Goal: Use online tool/utility: Utilize a website feature to perform a specific function

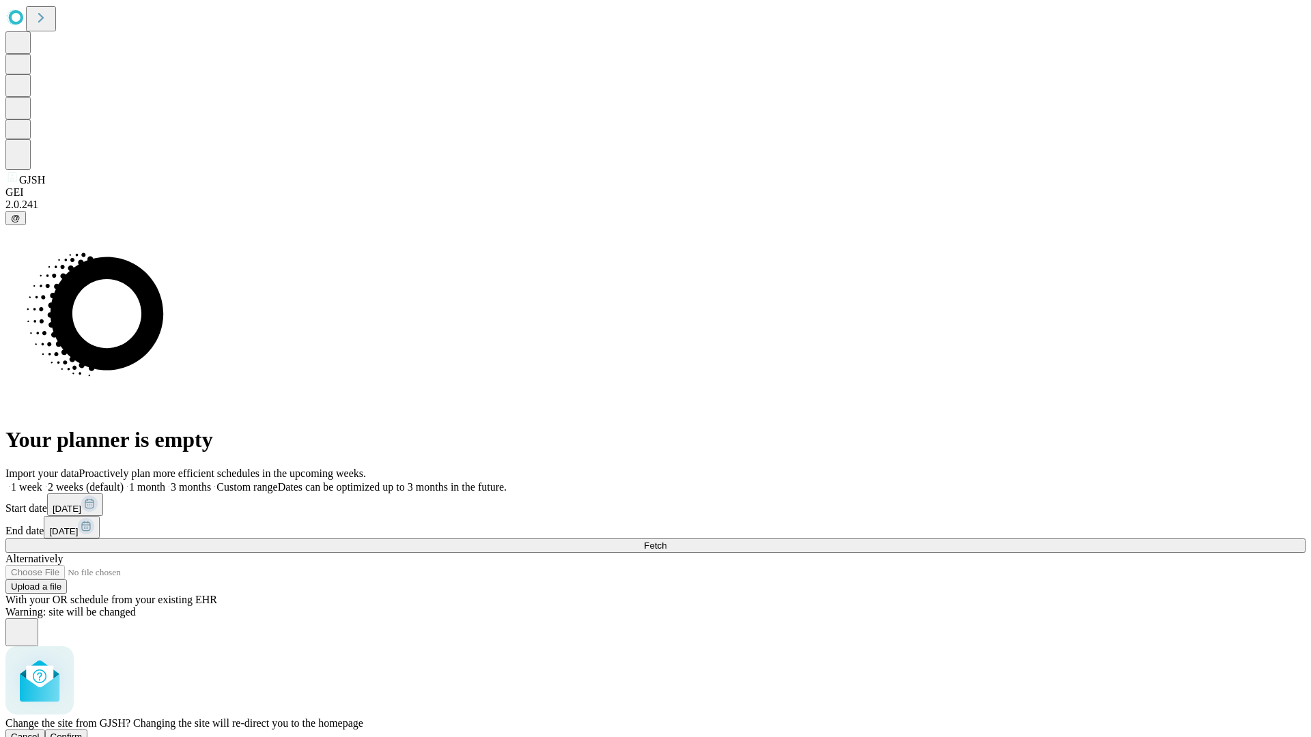
click at [83, 732] on span "Confirm" at bounding box center [67, 737] width 32 height 10
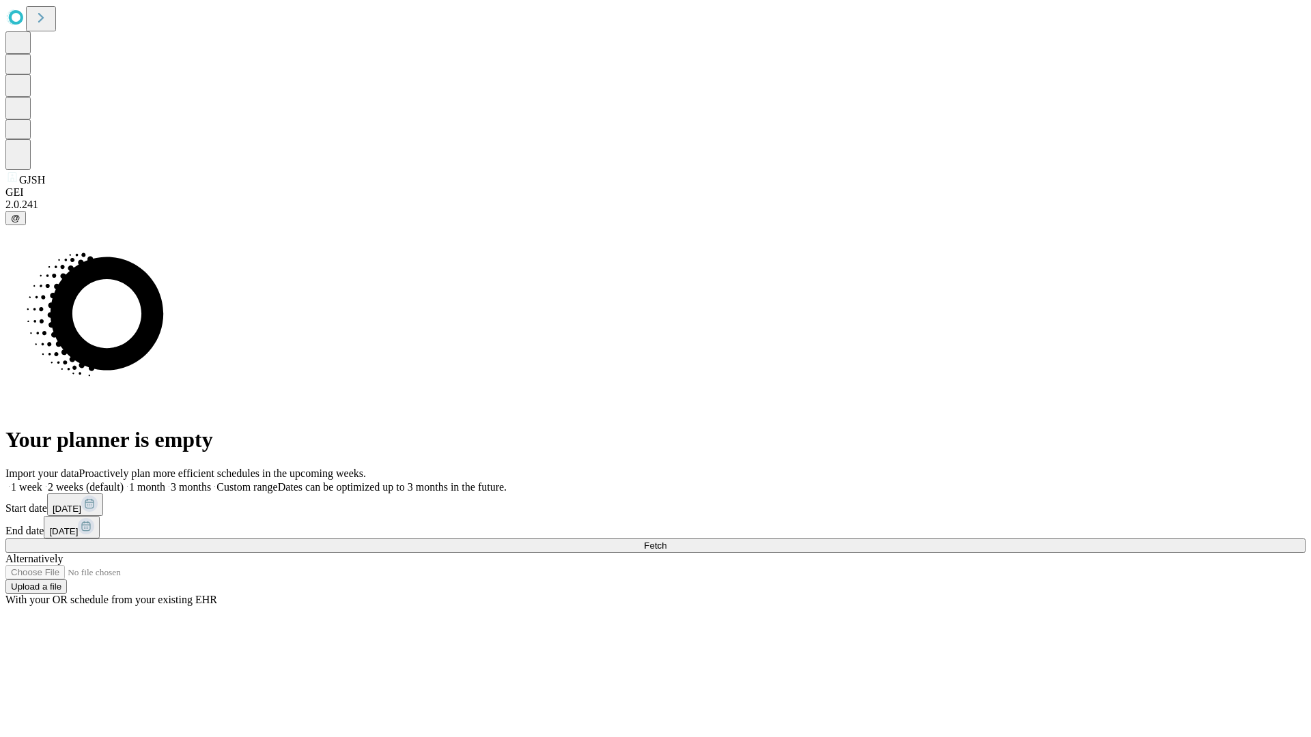
click at [124, 481] on label "2 weeks (default)" at bounding box center [82, 487] width 81 height 12
click at [666, 541] on span "Fetch" at bounding box center [655, 546] width 23 height 10
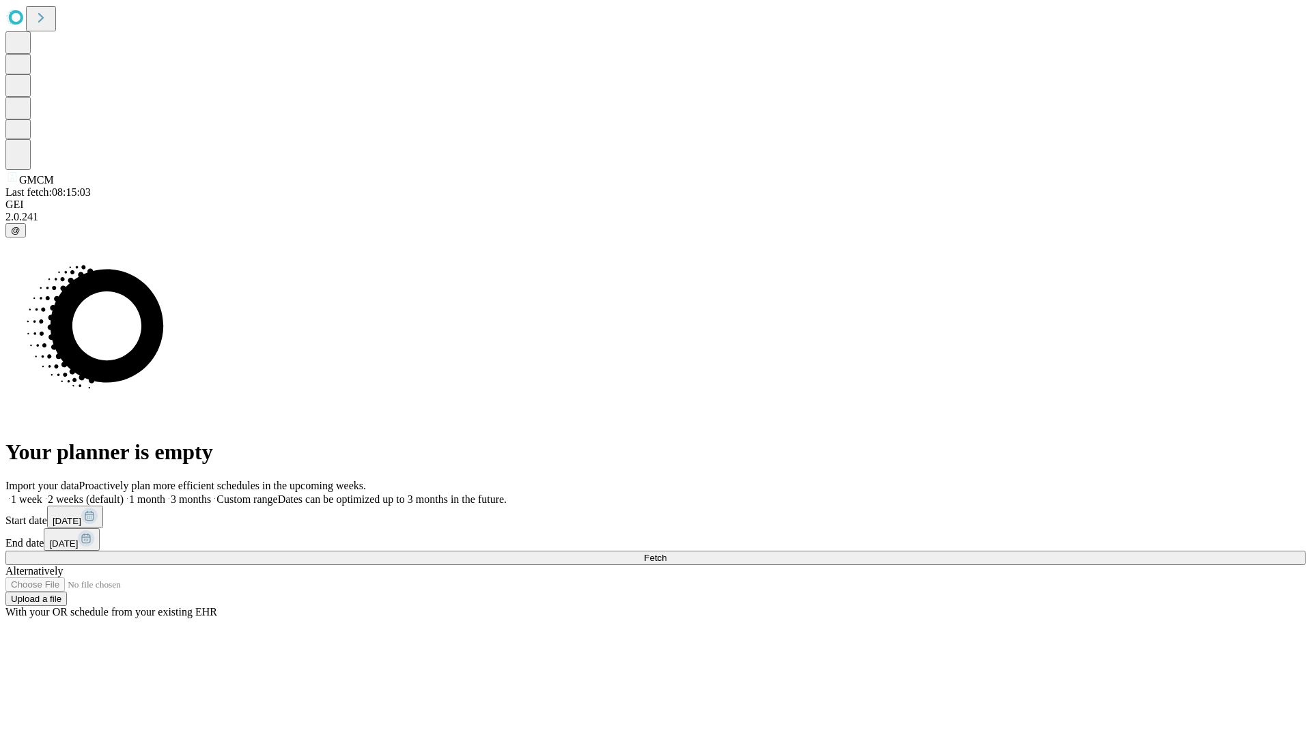
click at [124, 494] on label "2 weeks (default)" at bounding box center [82, 500] width 81 height 12
click at [666, 553] on span "Fetch" at bounding box center [655, 558] width 23 height 10
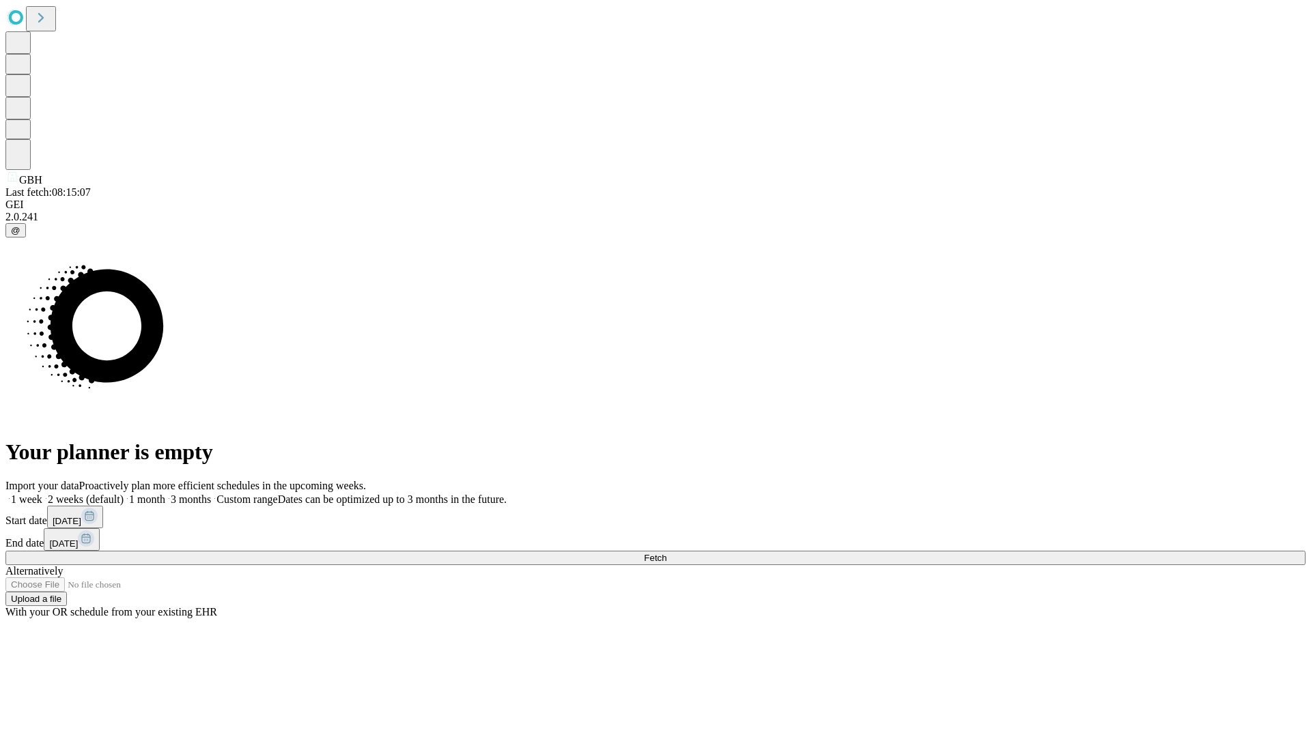
click at [124, 494] on label "2 weeks (default)" at bounding box center [82, 500] width 81 height 12
click at [666, 553] on span "Fetch" at bounding box center [655, 558] width 23 height 10
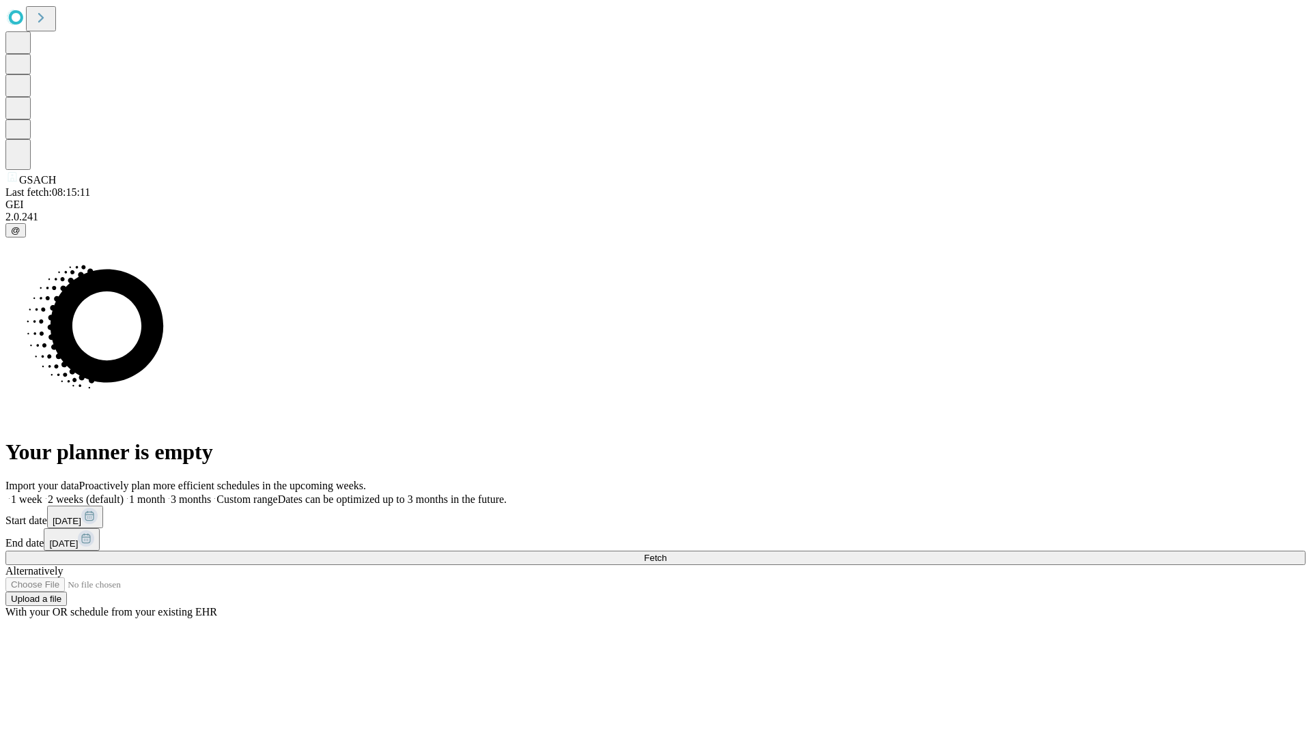
click at [124, 494] on label "2 weeks (default)" at bounding box center [82, 500] width 81 height 12
click at [666, 553] on span "Fetch" at bounding box center [655, 558] width 23 height 10
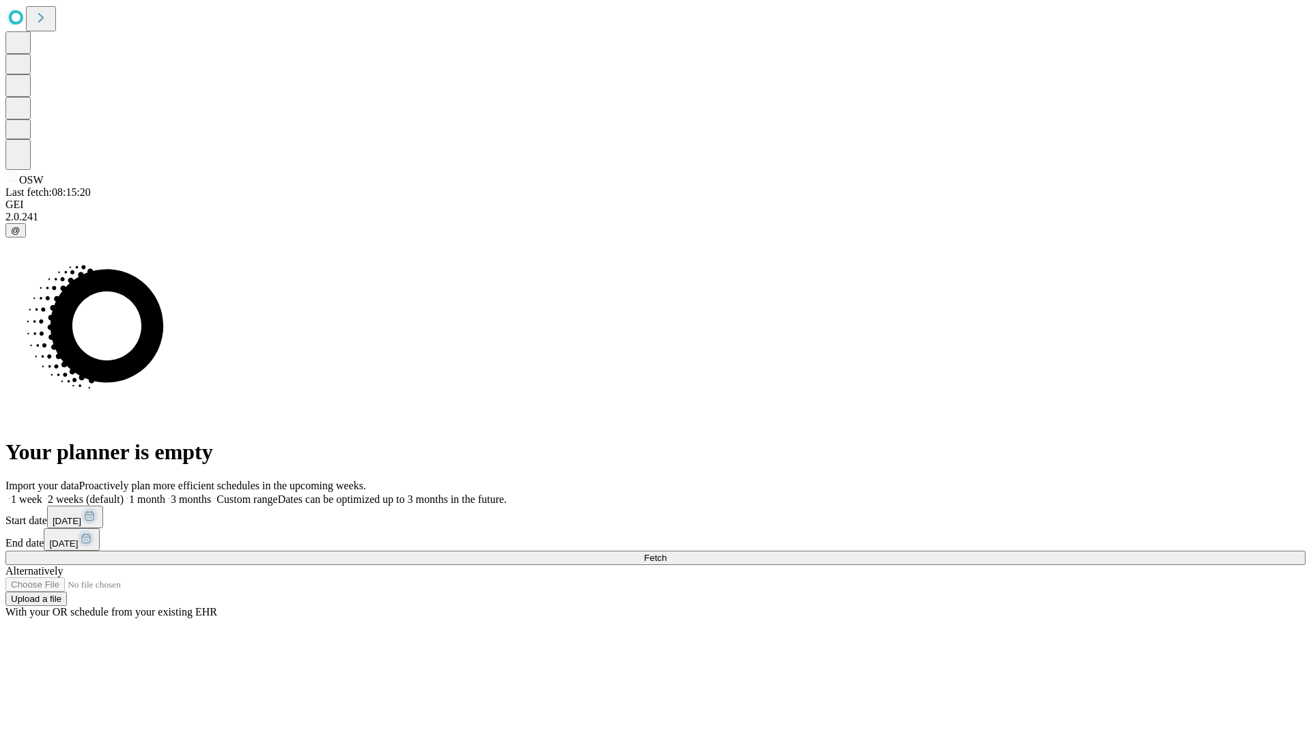
click at [124, 494] on label "2 weeks (default)" at bounding box center [82, 500] width 81 height 12
click at [666, 553] on span "Fetch" at bounding box center [655, 558] width 23 height 10
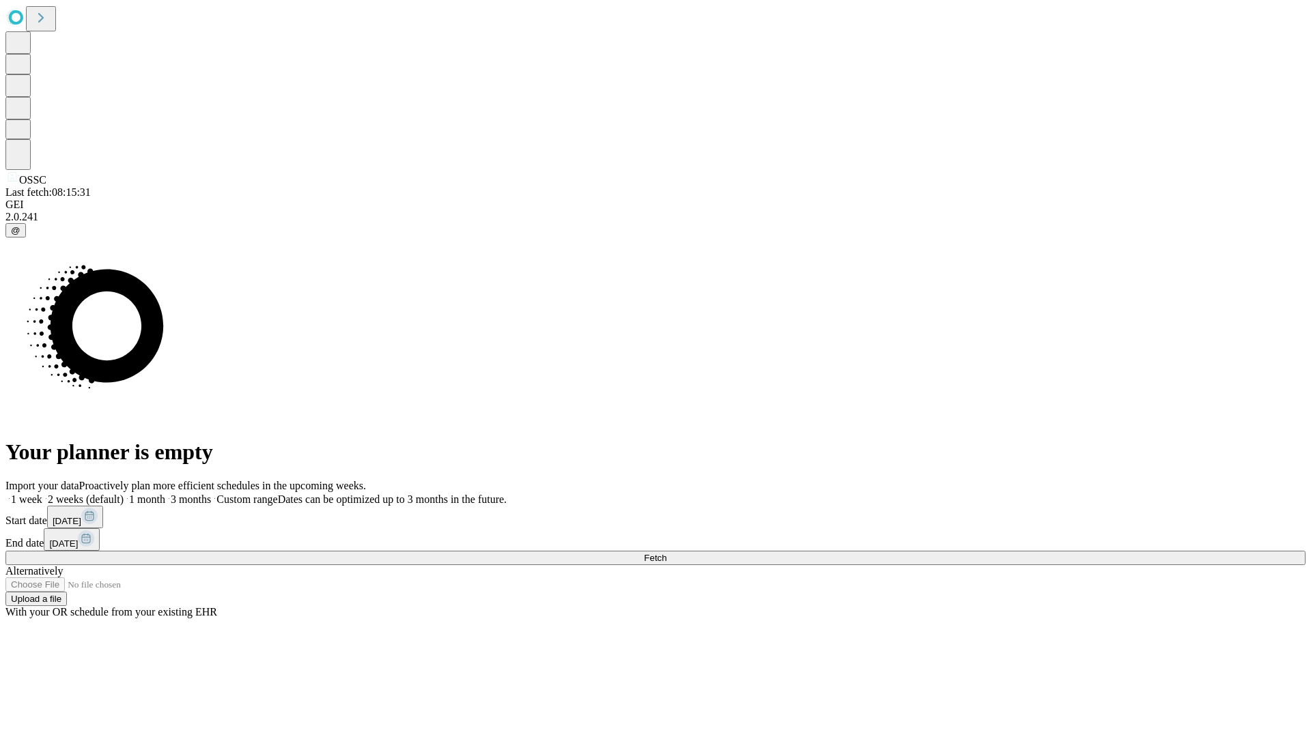
click at [124, 494] on label "2 weeks (default)" at bounding box center [82, 500] width 81 height 12
click at [666, 553] on span "Fetch" at bounding box center [655, 558] width 23 height 10
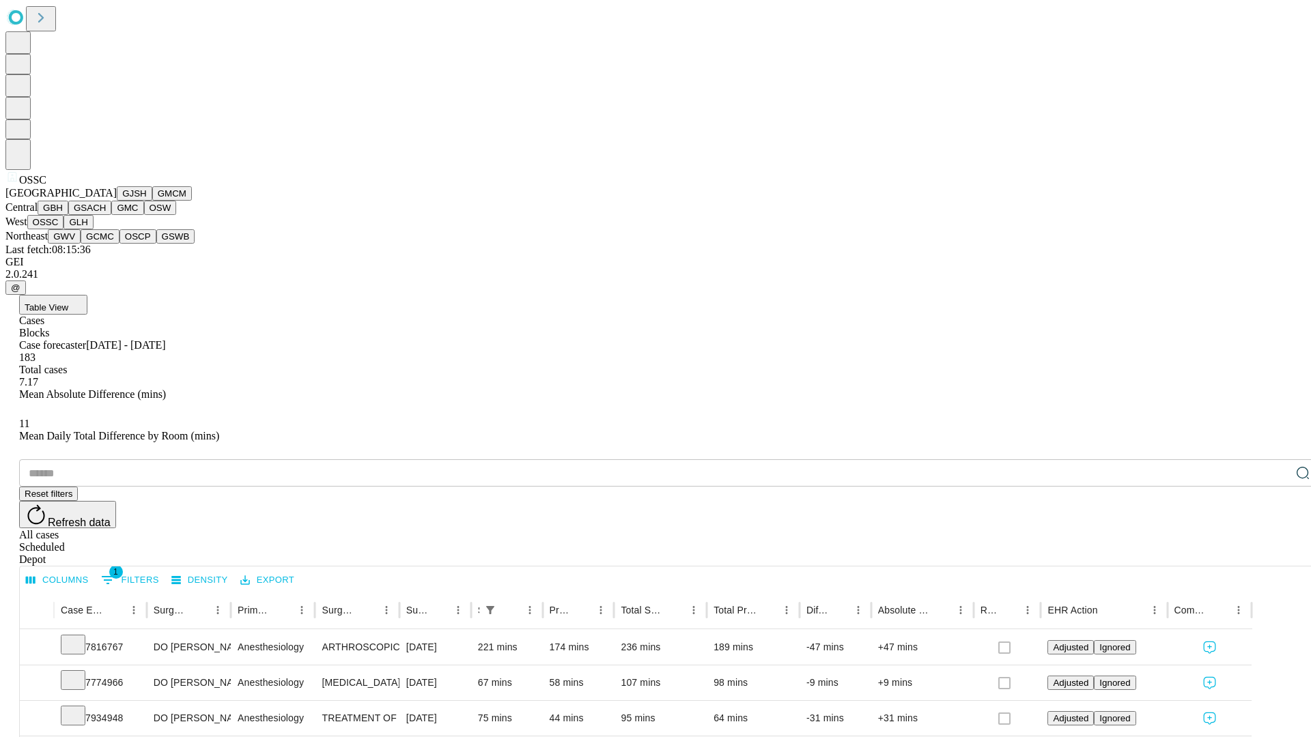
click at [93, 229] on button "GLH" at bounding box center [77, 222] width 29 height 14
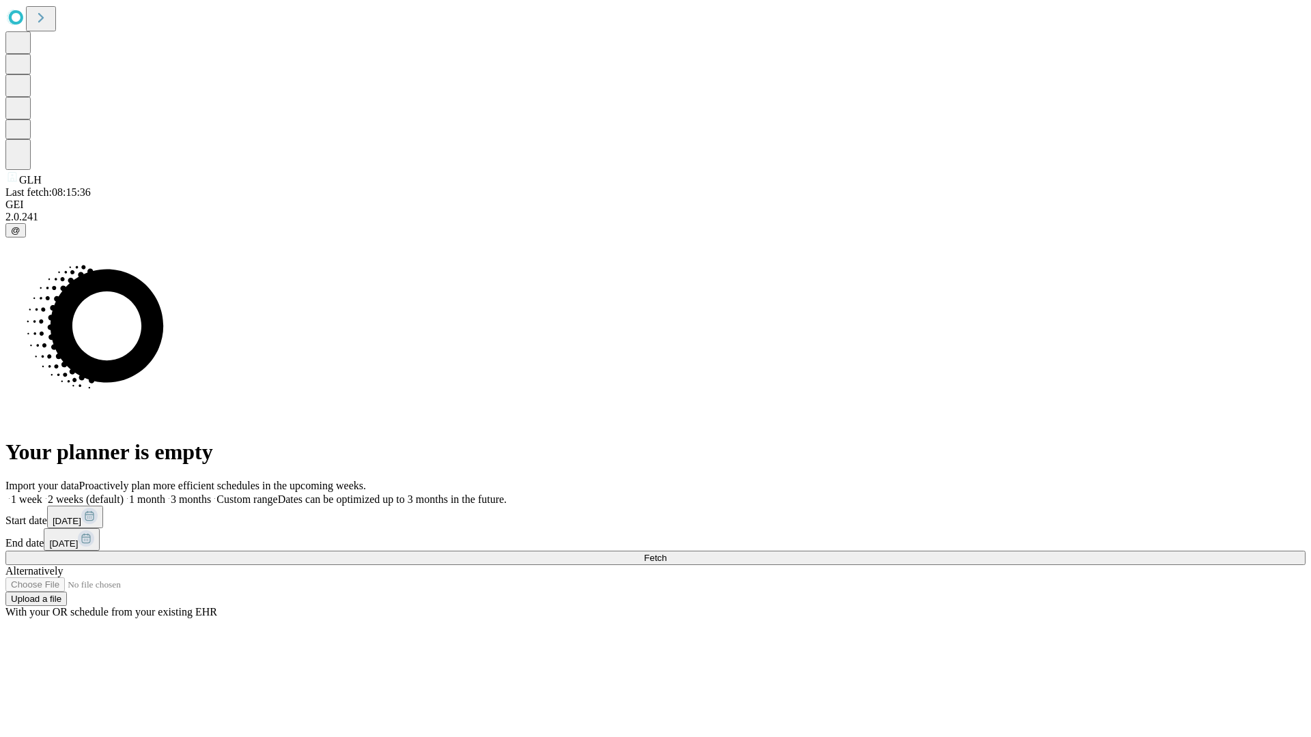
click at [124, 494] on label "2 weeks (default)" at bounding box center [82, 500] width 81 height 12
click at [666, 553] on span "Fetch" at bounding box center [655, 558] width 23 height 10
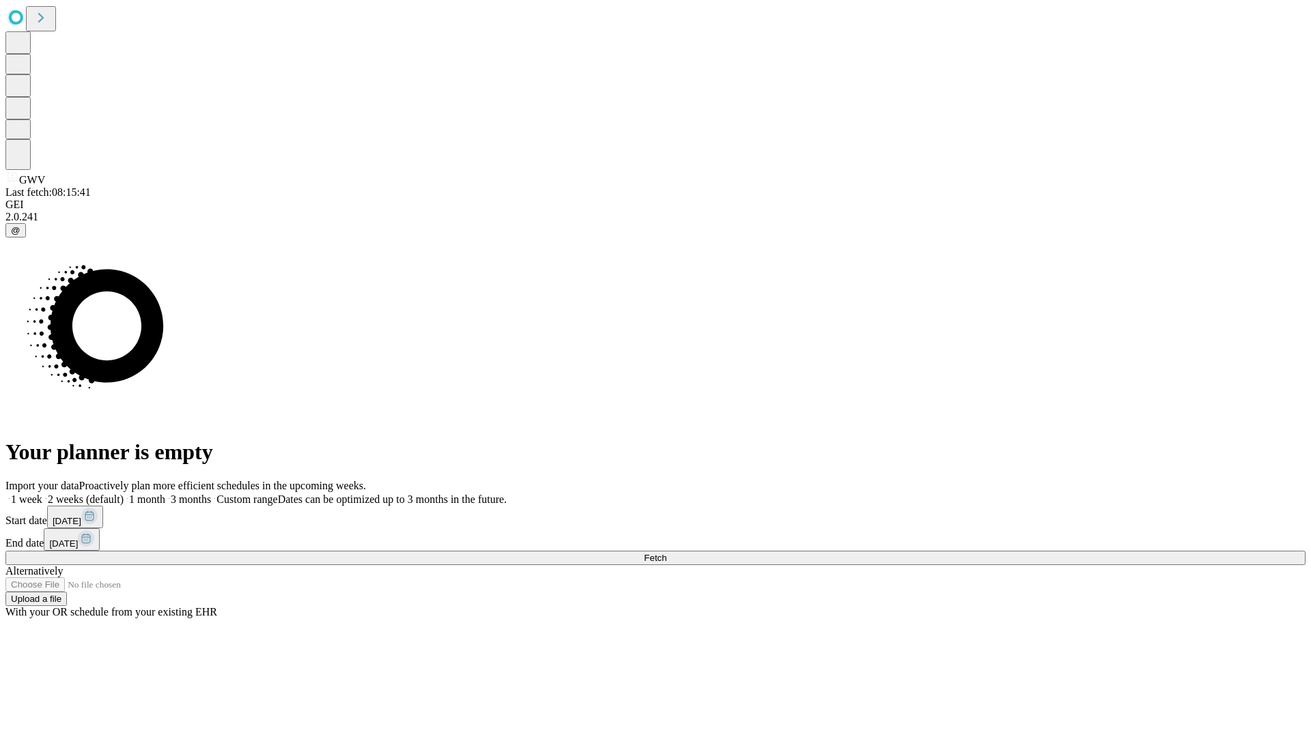
click at [124, 494] on label "2 weeks (default)" at bounding box center [82, 500] width 81 height 12
click at [666, 553] on span "Fetch" at bounding box center [655, 558] width 23 height 10
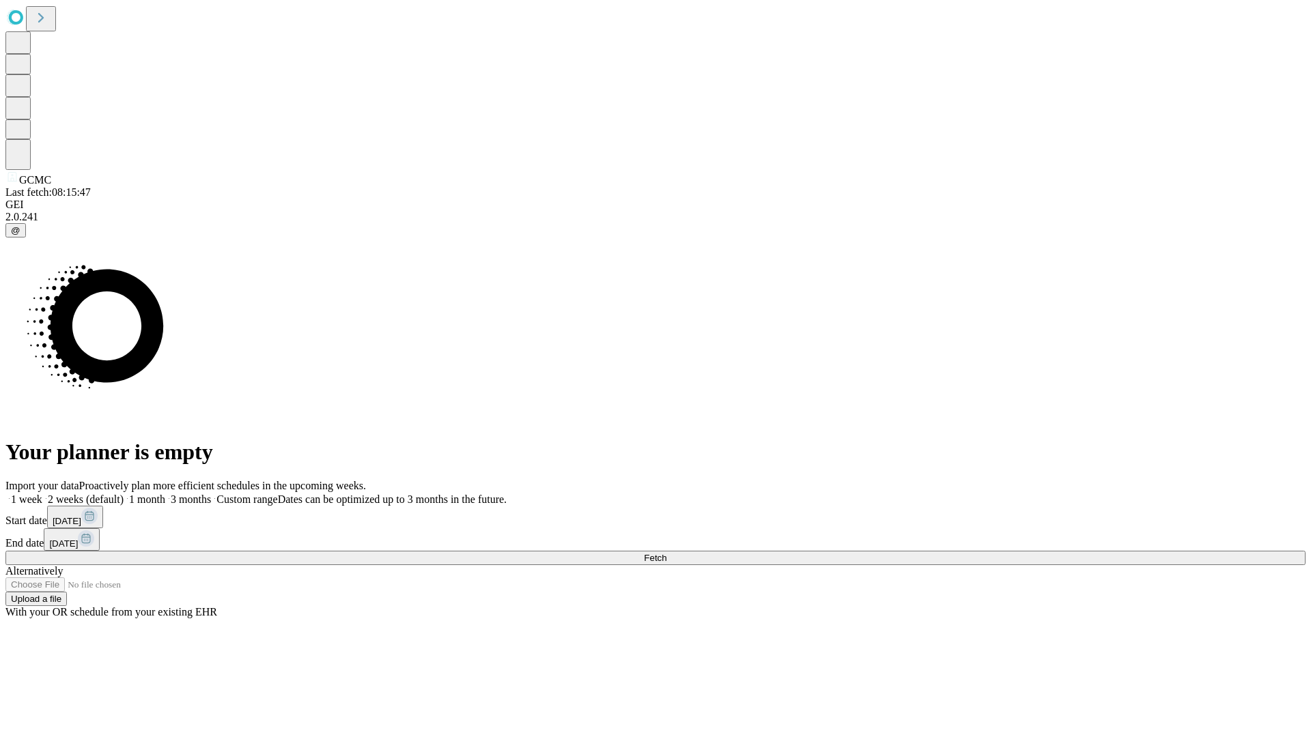
click at [124, 494] on label "2 weeks (default)" at bounding box center [82, 500] width 81 height 12
click at [666, 553] on span "Fetch" at bounding box center [655, 558] width 23 height 10
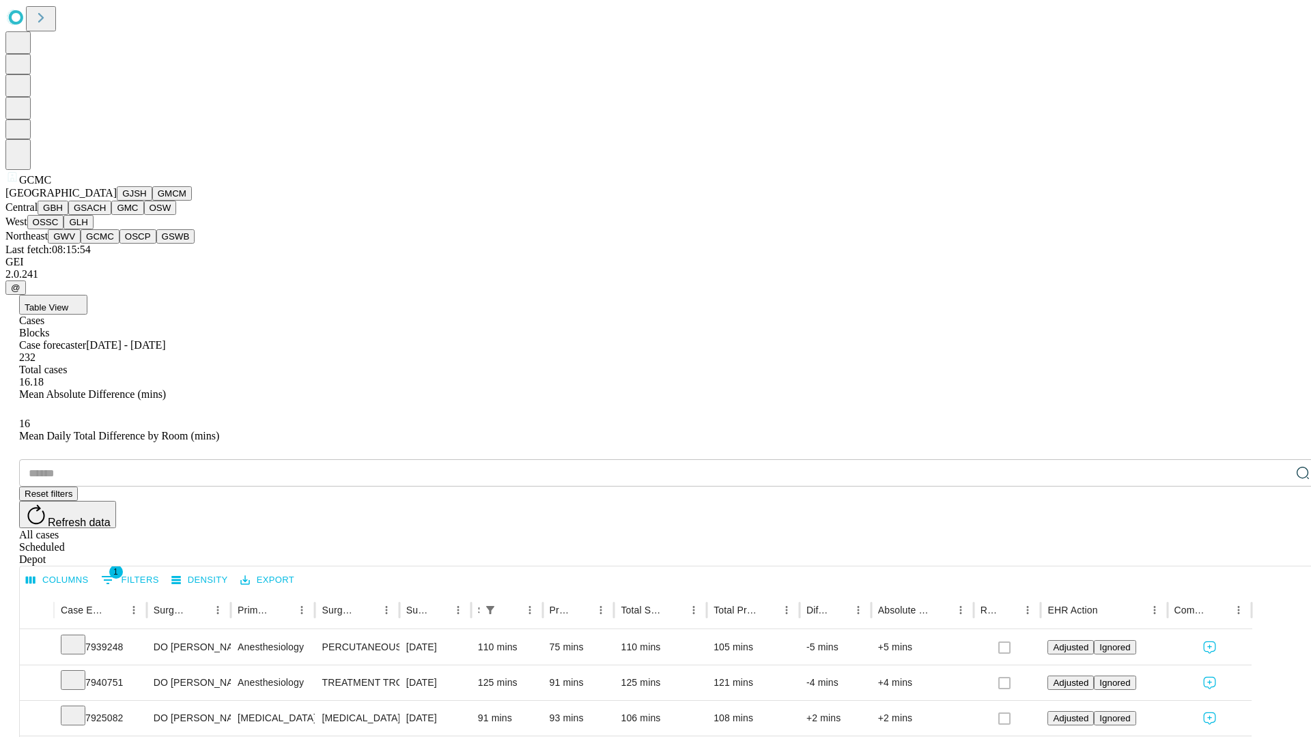
click at [119, 244] on button "OSCP" at bounding box center [137, 236] width 37 height 14
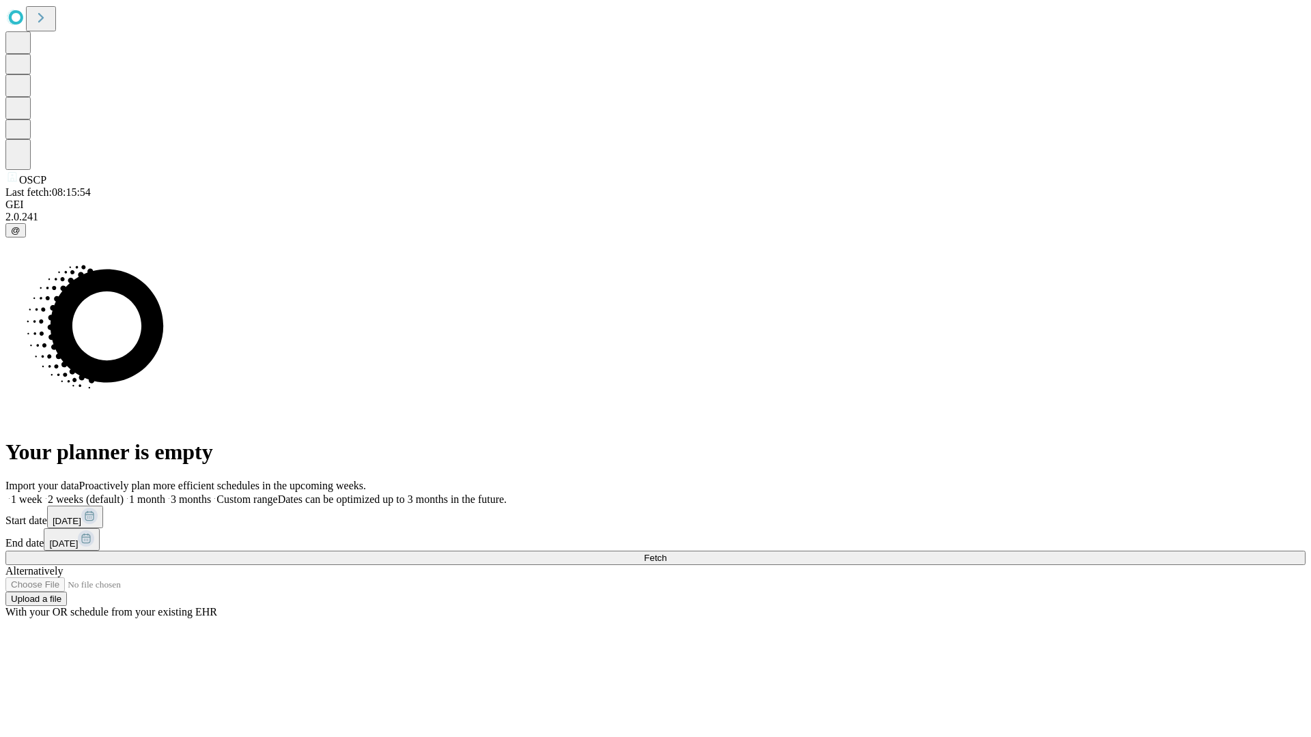
click at [124, 494] on label "2 weeks (default)" at bounding box center [82, 500] width 81 height 12
click at [666, 553] on span "Fetch" at bounding box center [655, 558] width 23 height 10
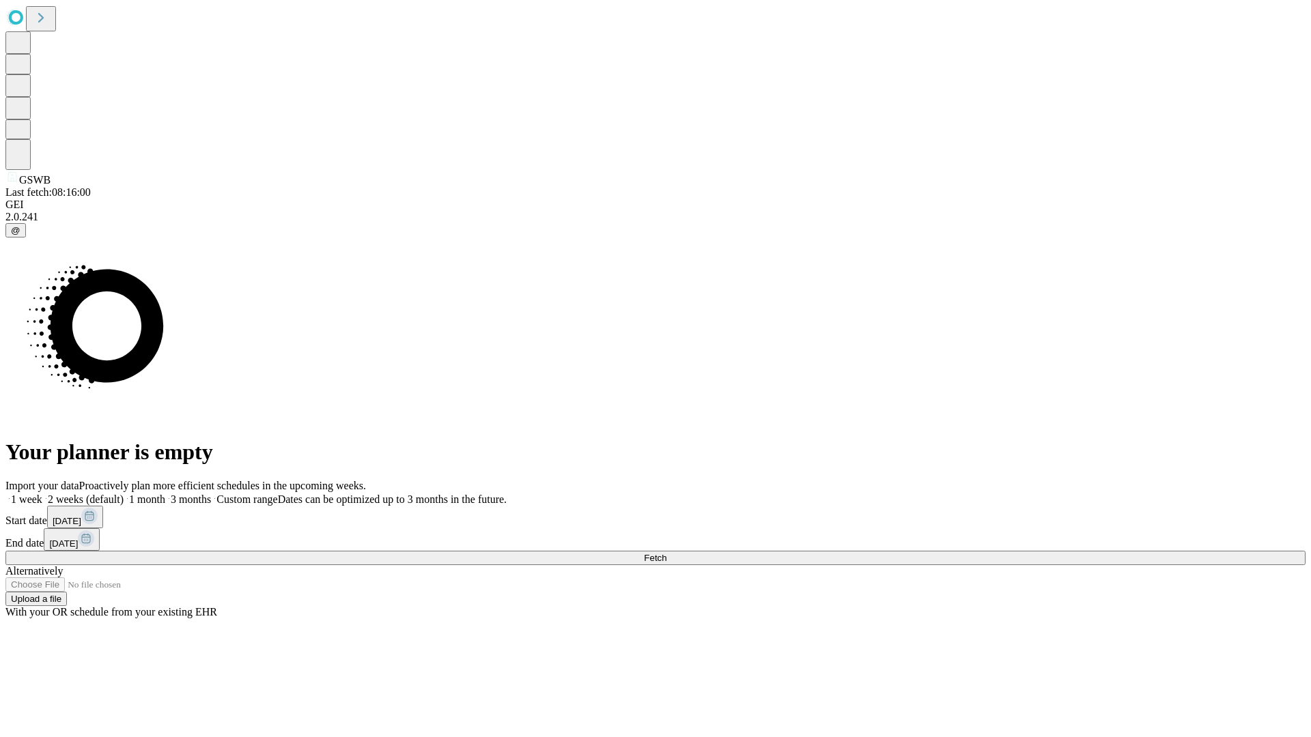
click at [124, 494] on label "2 weeks (default)" at bounding box center [82, 500] width 81 height 12
click at [666, 553] on span "Fetch" at bounding box center [655, 558] width 23 height 10
